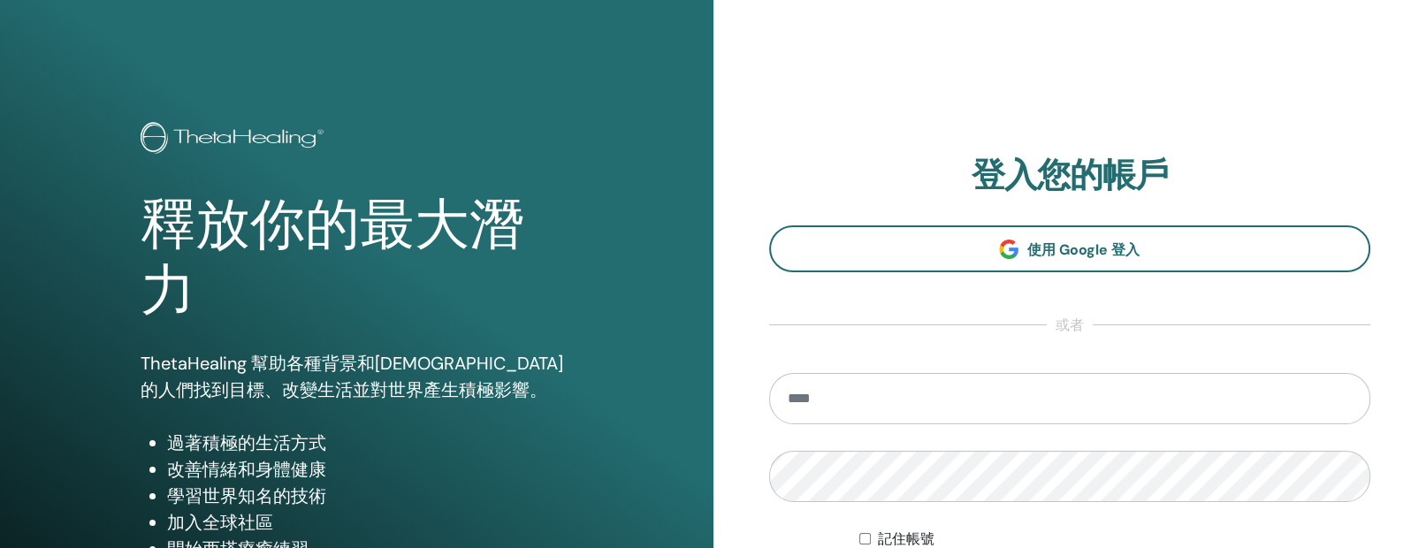
click at [856, 417] on input "email" at bounding box center [1070, 398] width 602 height 51
type input "**********"
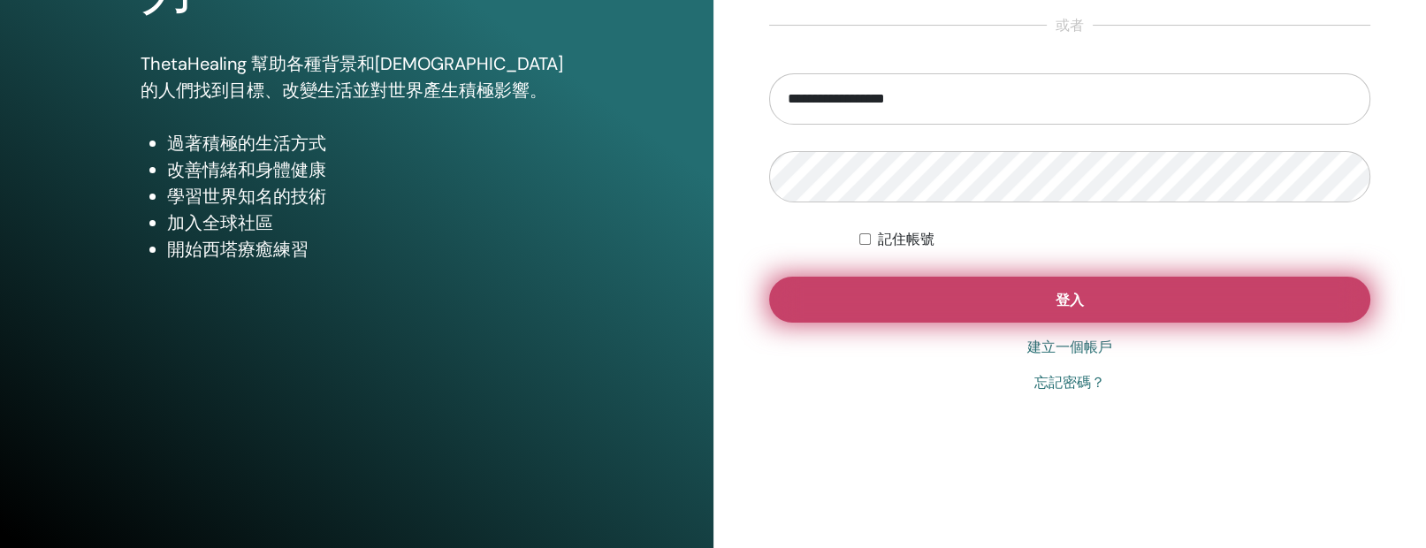
click at [969, 284] on button "登入" at bounding box center [1070, 300] width 602 height 46
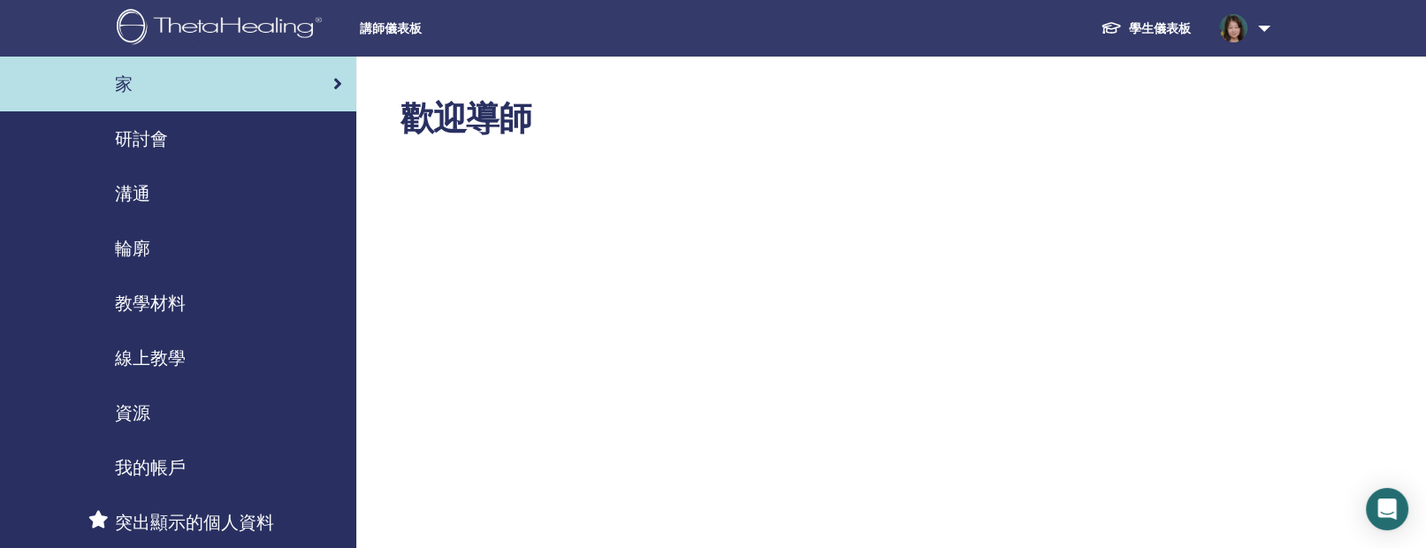
click at [141, 124] on link "研討會" at bounding box center [178, 138] width 356 height 55
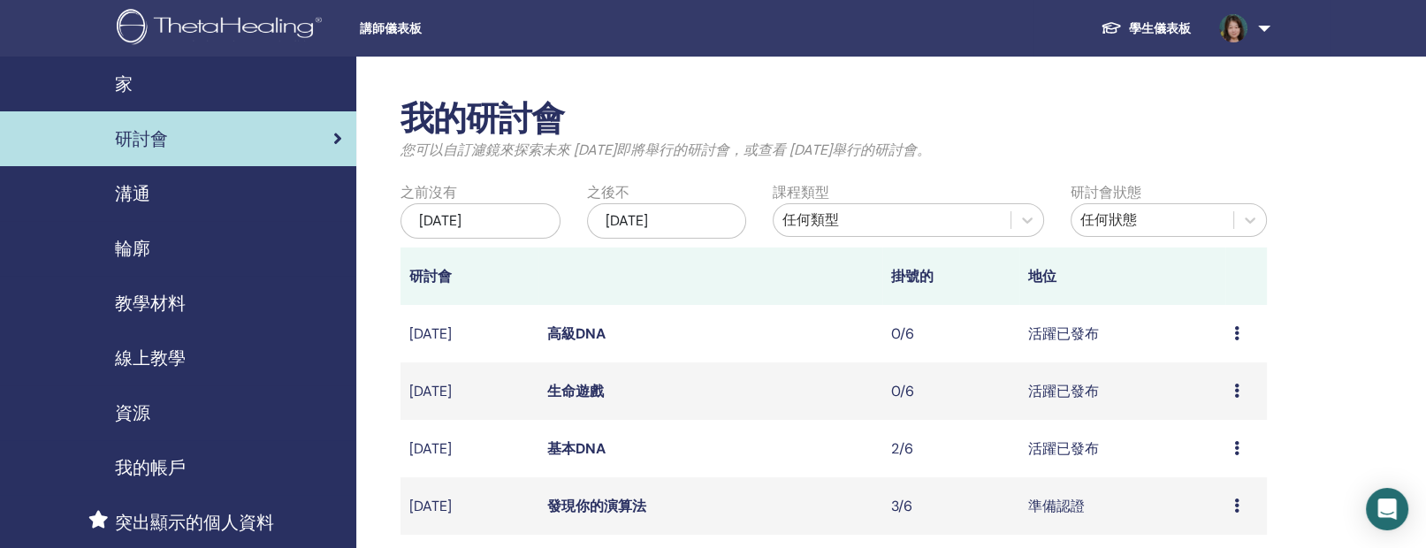
click at [1233, 447] on td "預覽 編輯 與會者 取消" at bounding box center [1247, 448] width 42 height 57
click at [562, 455] on font "基本DNA" at bounding box center [576, 449] width 58 height 19
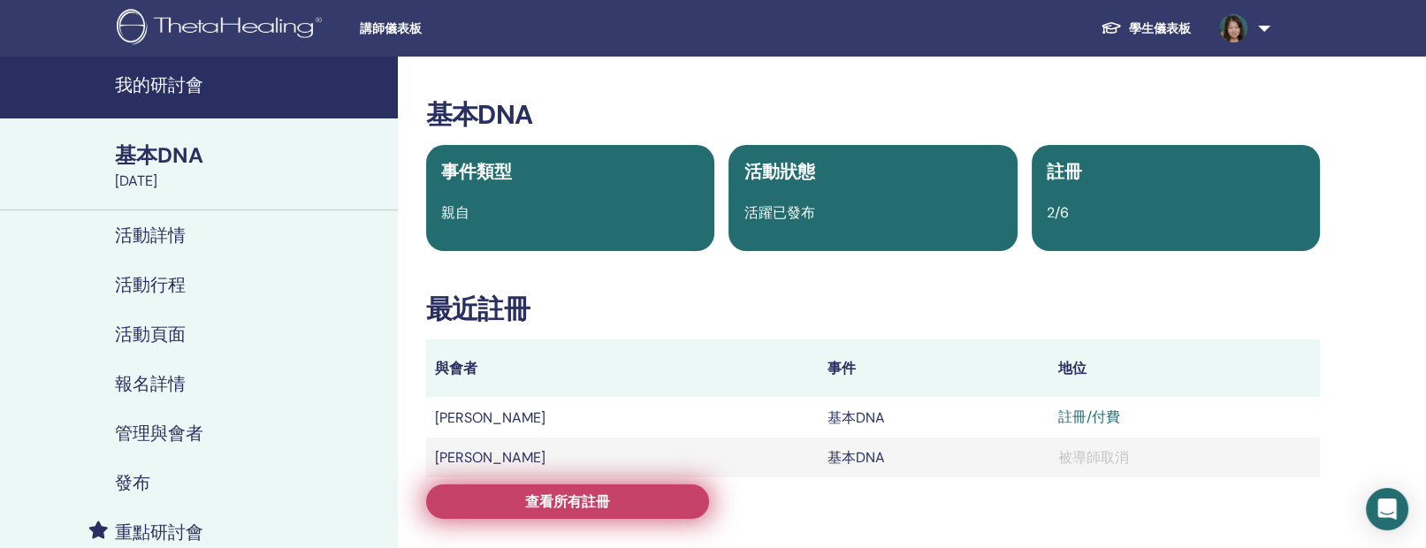
click at [645, 500] on link "查看所有註冊" at bounding box center [567, 502] width 283 height 34
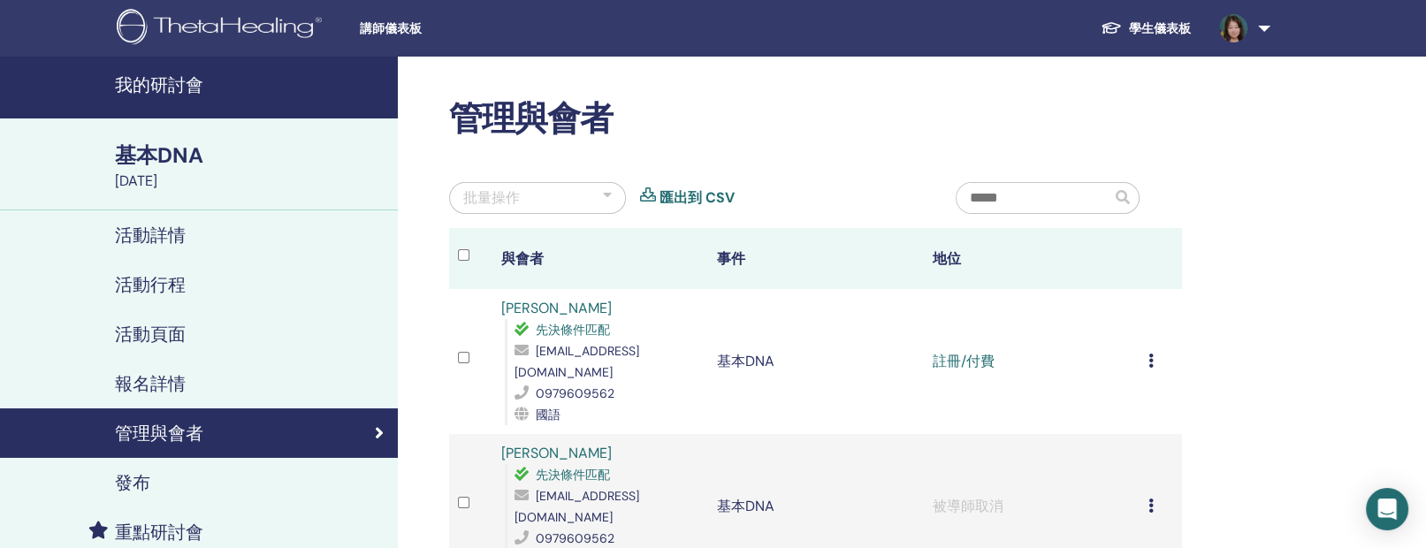
click at [1150, 354] on icon at bounding box center [1151, 361] width 5 height 14
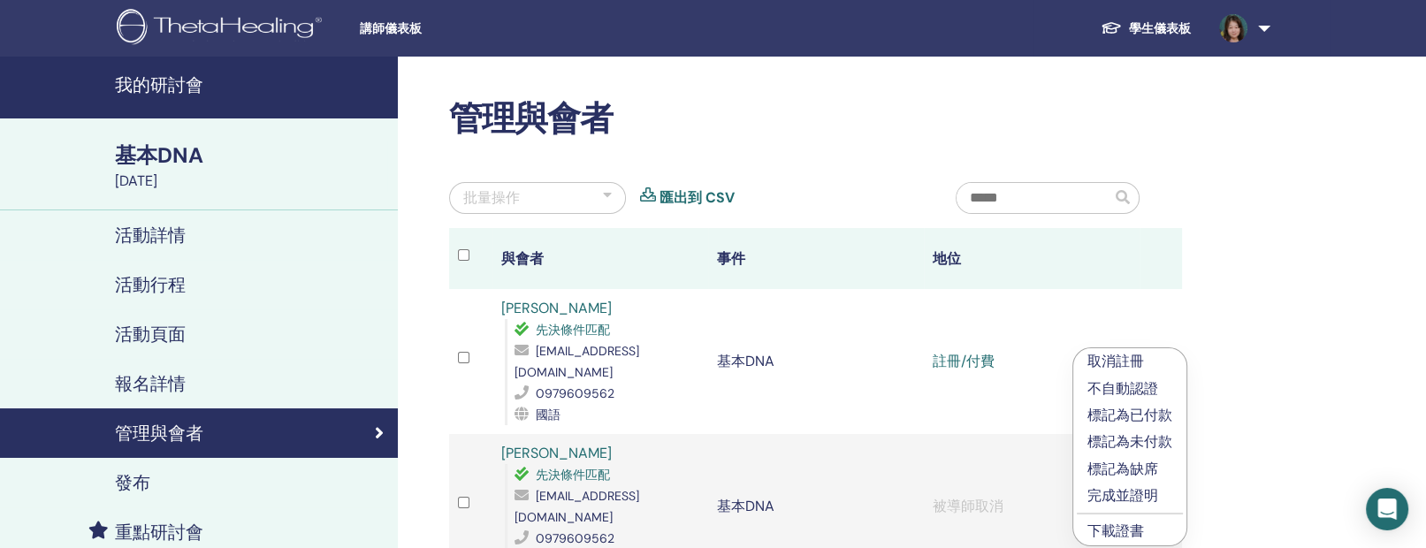
click at [1130, 493] on font "完成並證明" at bounding box center [1123, 495] width 71 height 19
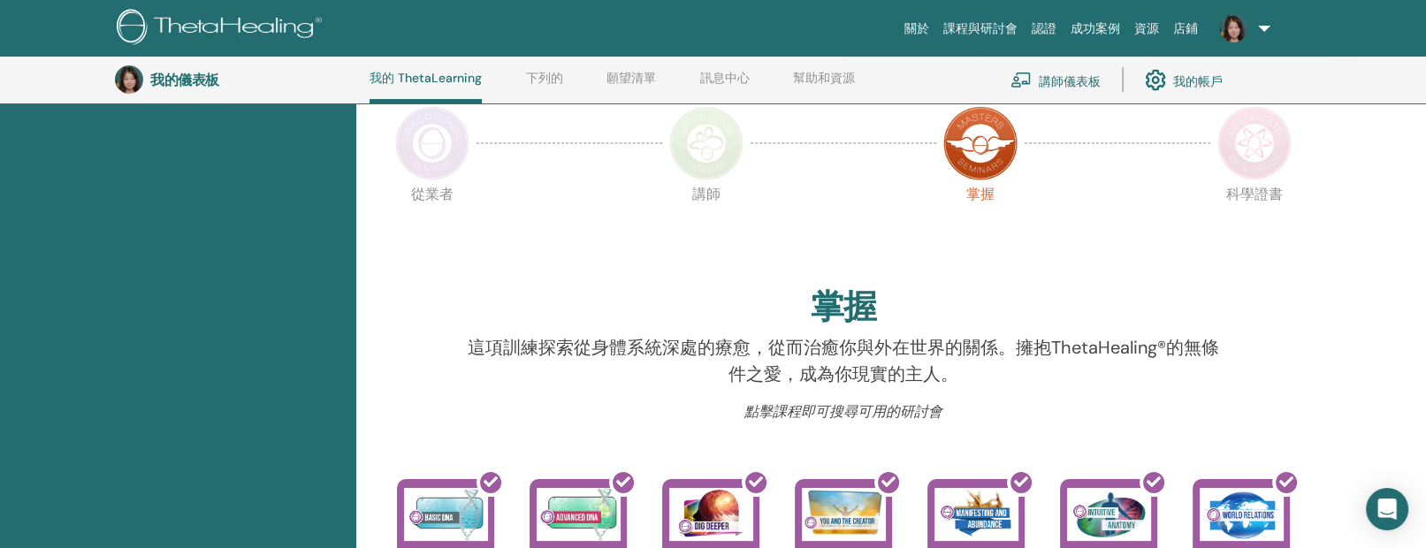
scroll to position [311, 0]
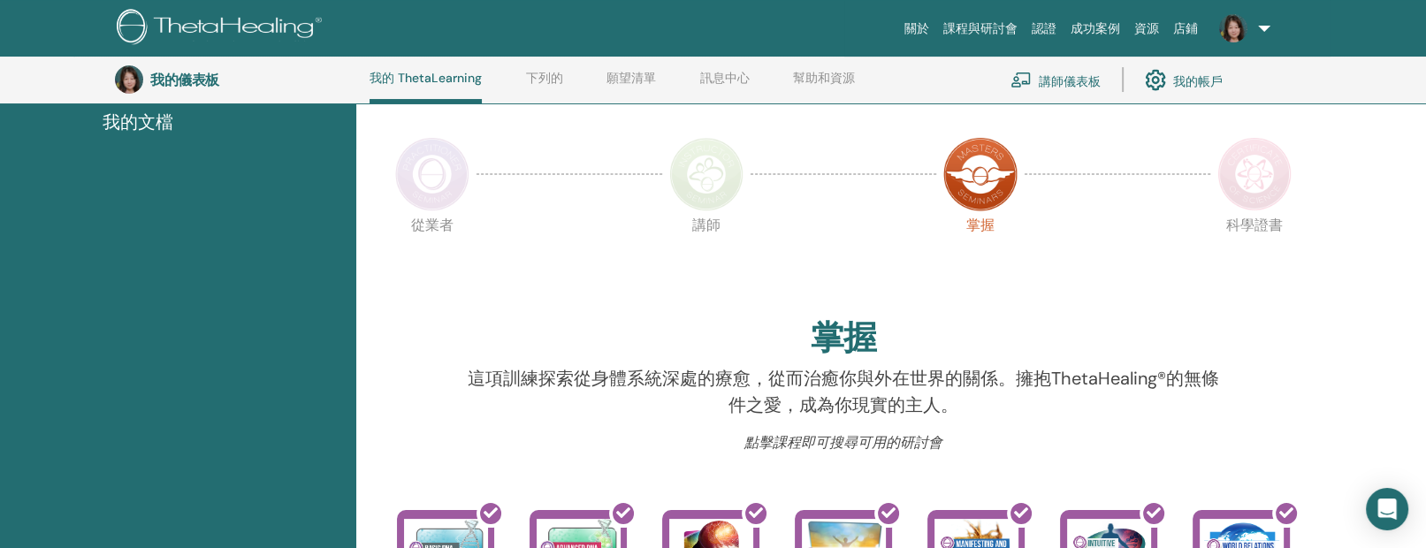
click at [1267, 181] on img at bounding box center [1255, 174] width 74 height 74
